Goal: Navigation & Orientation: Find specific page/section

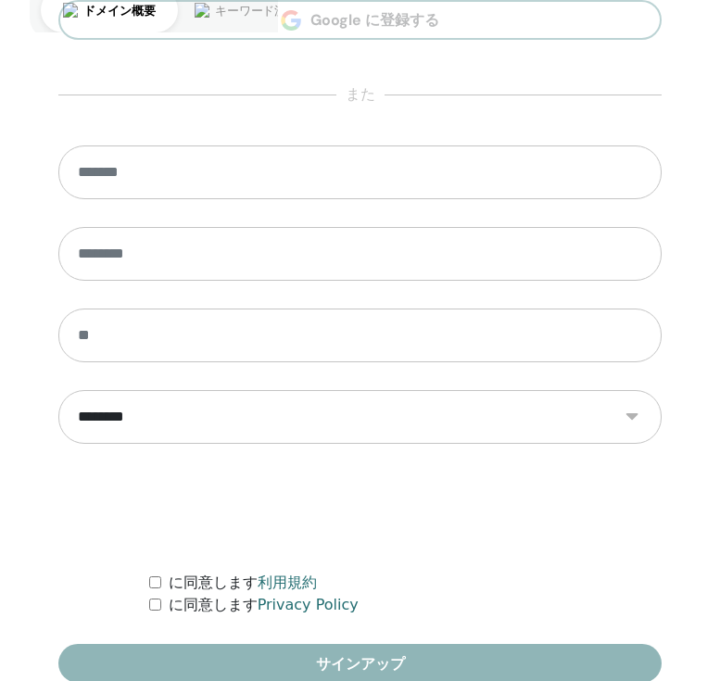
scroll to position [1098, 0]
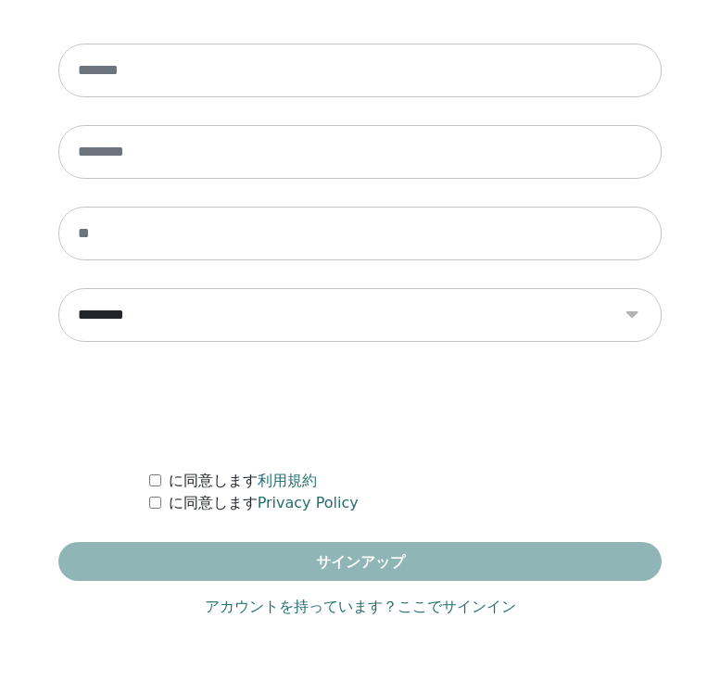
click at [398, 615] on link "アカウントを持っています？ここでサインイン" at bounding box center [360, 607] width 311 height 22
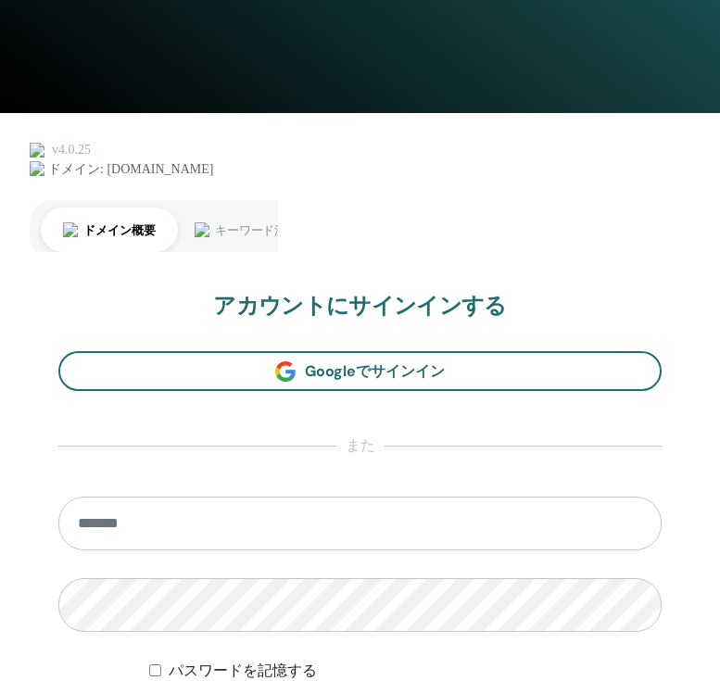
scroll to position [1098, 0]
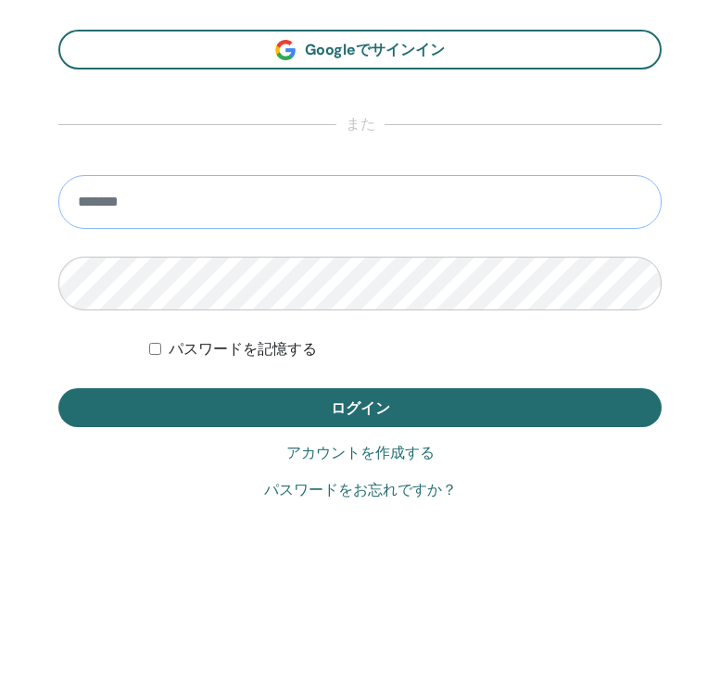
click at [281, 190] on input "email" at bounding box center [359, 202] width 603 height 54
type input "**********"
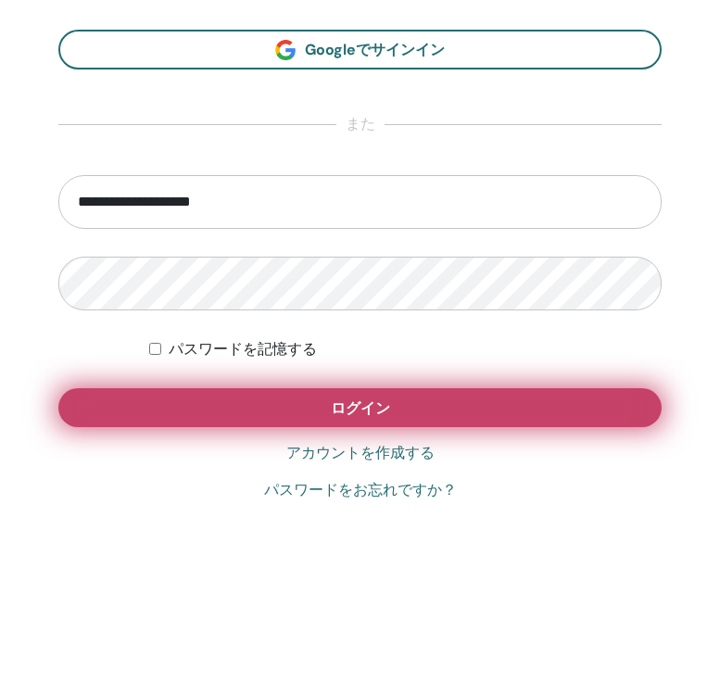
click at [220, 409] on button "ログイン" at bounding box center [359, 407] width 603 height 39
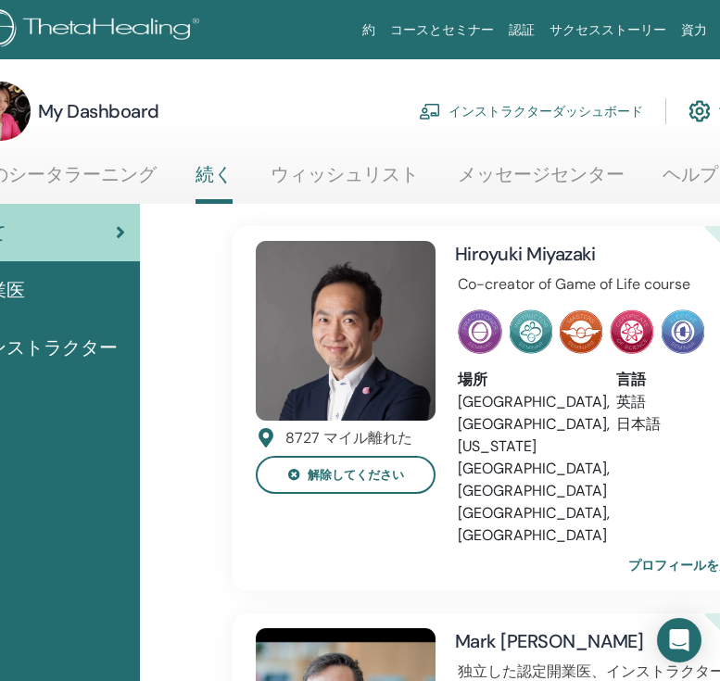
scroll to position [0, 145]
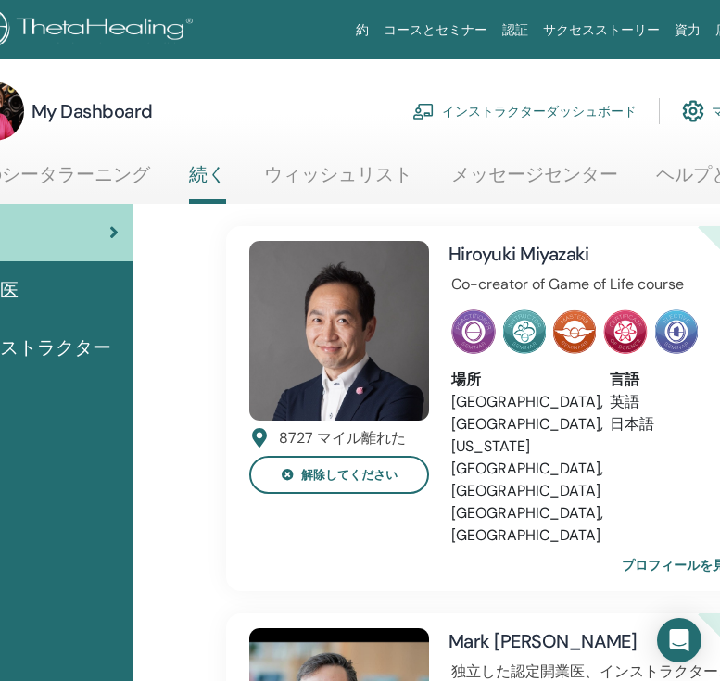
click at [568, 110] on link "インストラクターダッシュボード" at bounding box center [524, 111] width 224 height 41
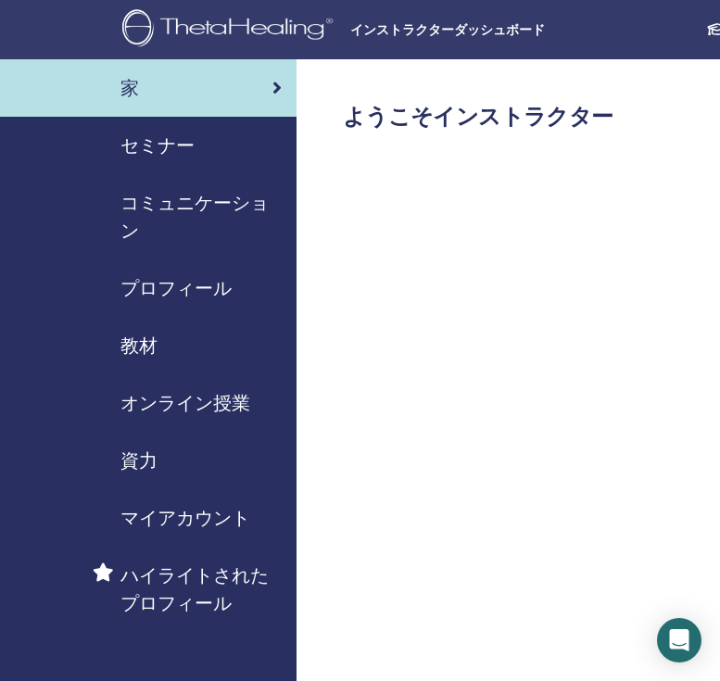
click at [184, 146] on span "セミナー" at bounding box center [158, 146] width 74 height 28
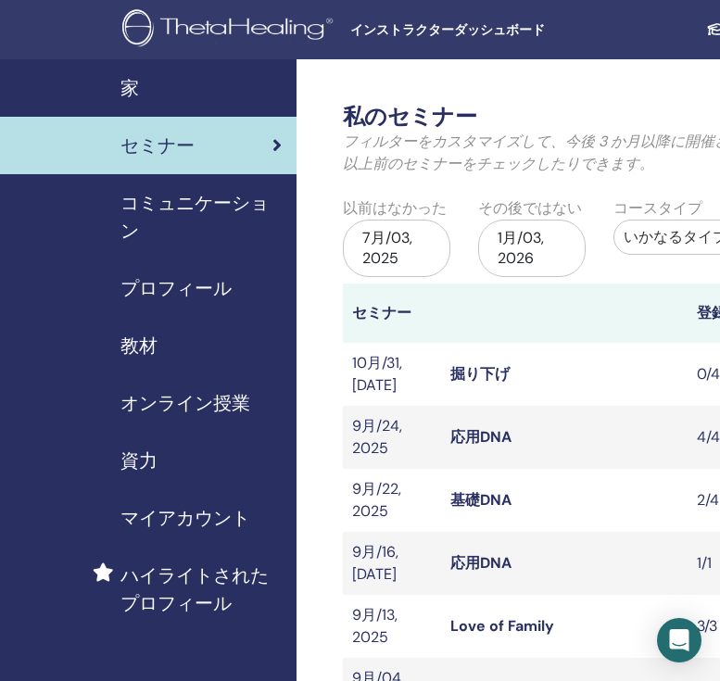
click at [183, 194] on span "コミュニケーション" at bounding box center [201, 217] width 161 height 56
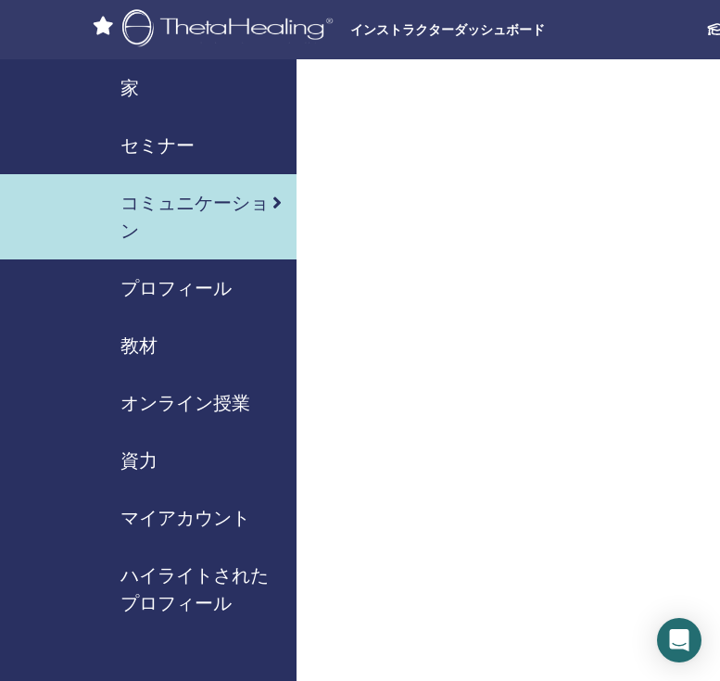
click at [171, 409] on span "オンライン授業" at bounding box center [186, 403] width 130 height 28
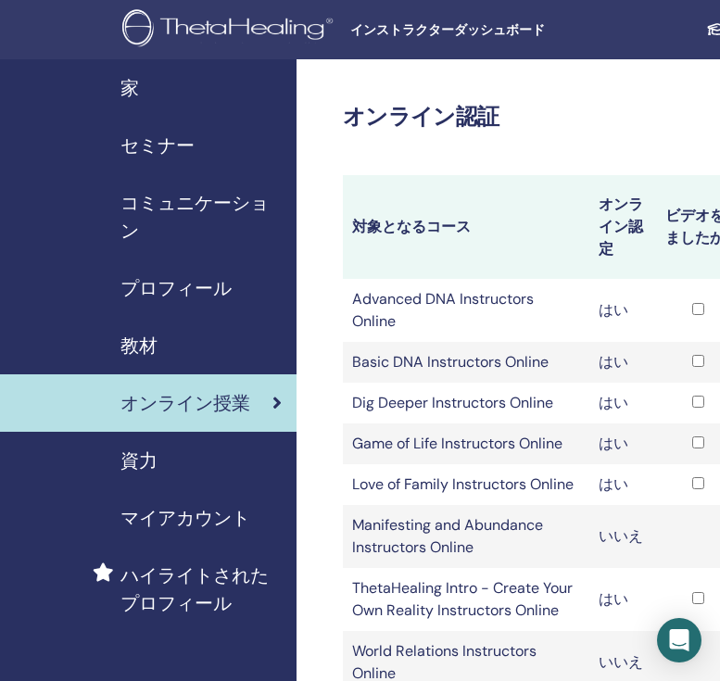
click at [157, 461] on span "資力" at bounding box center [139, 461] width 37 height 28
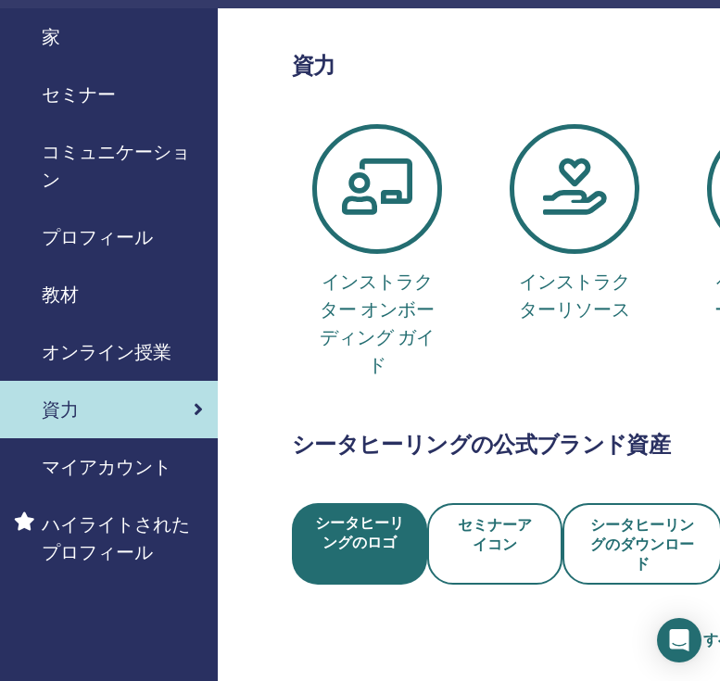
scroll to position [0, 79]
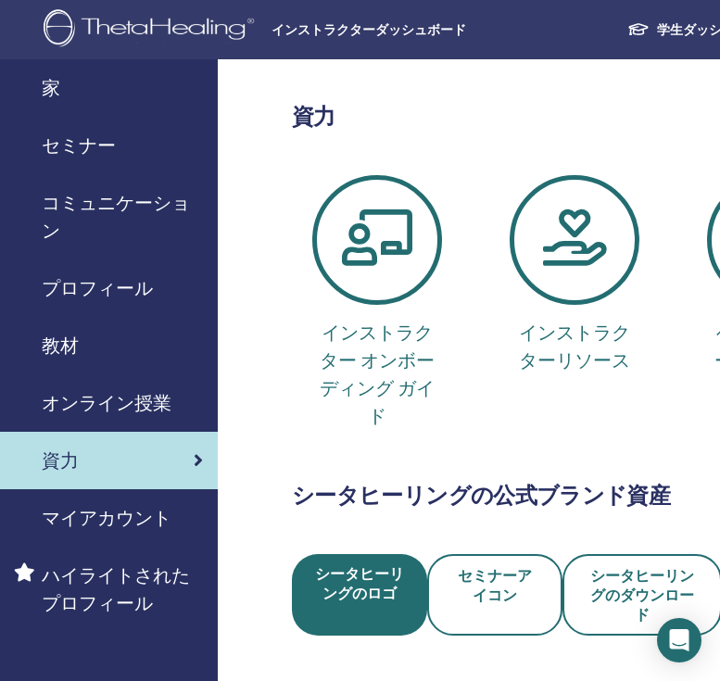
click at [119, 342] on div "教材" at bounding box center [69, 346] width 267 height 28
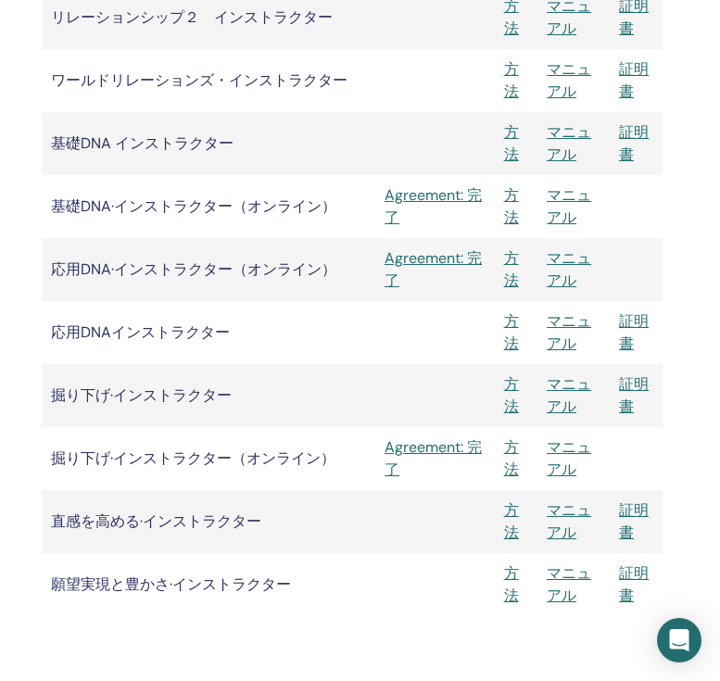
scroll to position [2295, 301]
click at [557, 509] on link "マニュアル" at bounding box center [569, 521] width 44 height 42
